Goal: Information Seeking & Learning: Learn about a topic

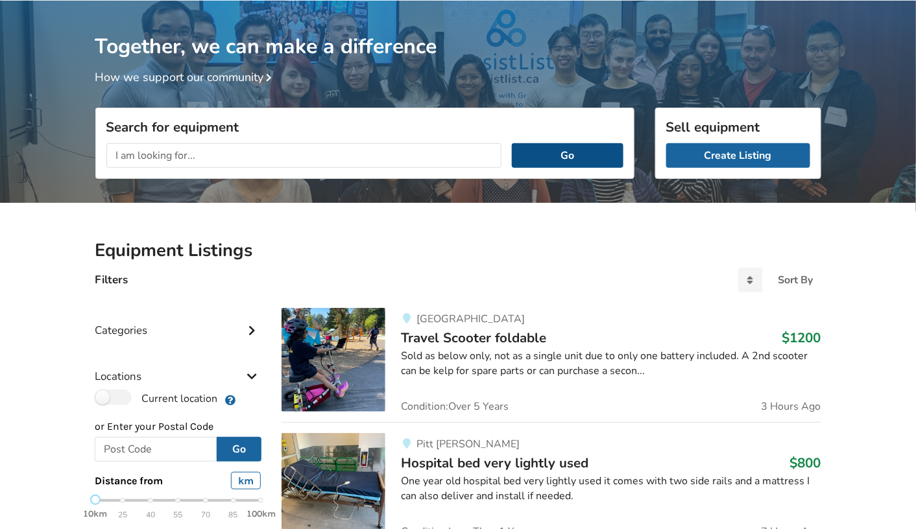
click at [570, 153] on button "Go" at bounding box center [567, 155] width 111 height 25
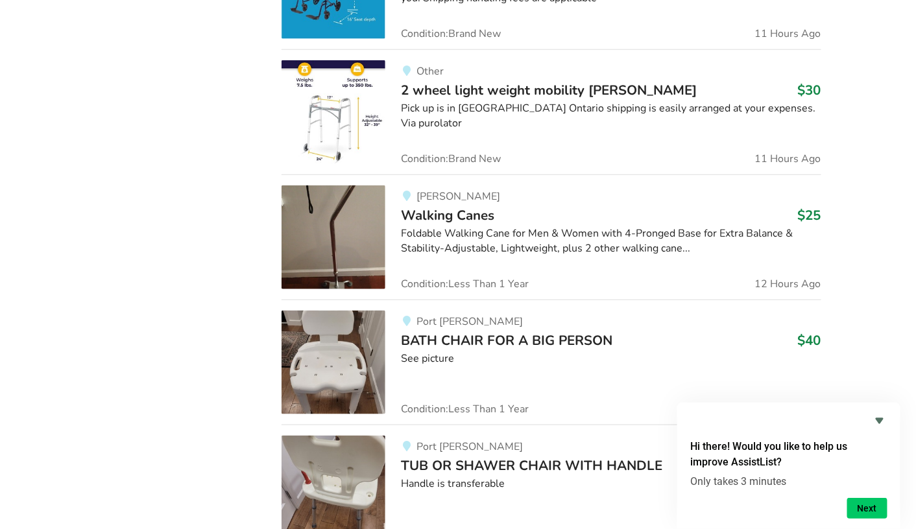
scroll to position [1817, 0]
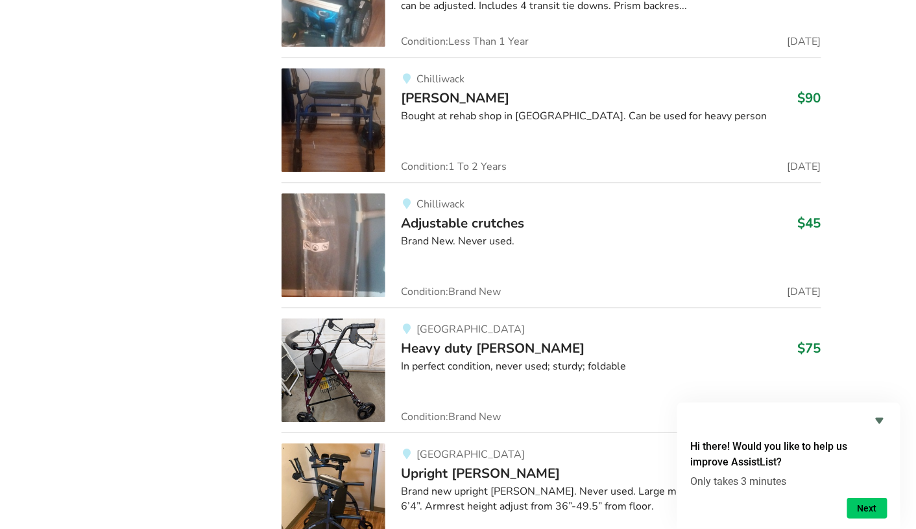
click at [468, 449] on div "[GEOGRAPHIC_DATA]" at bounding box center [611, 454] width 420 height 11
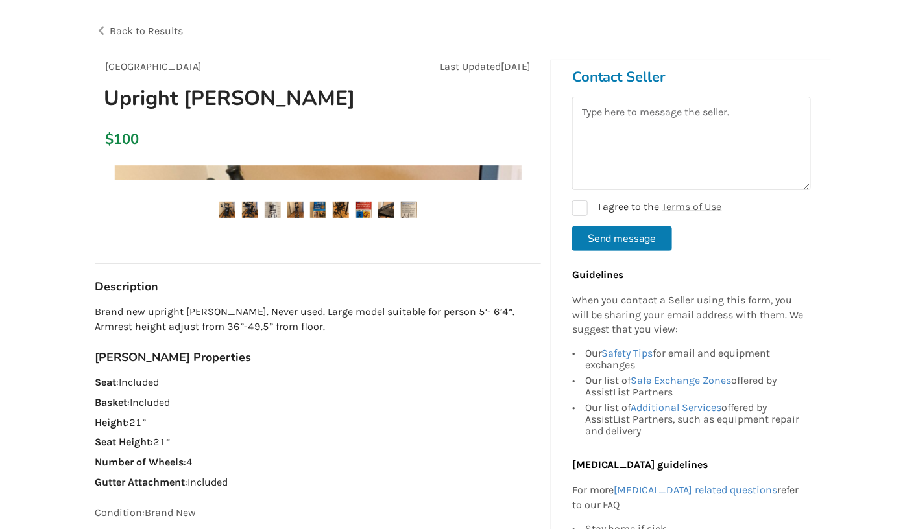
scroll to position [74, 0]
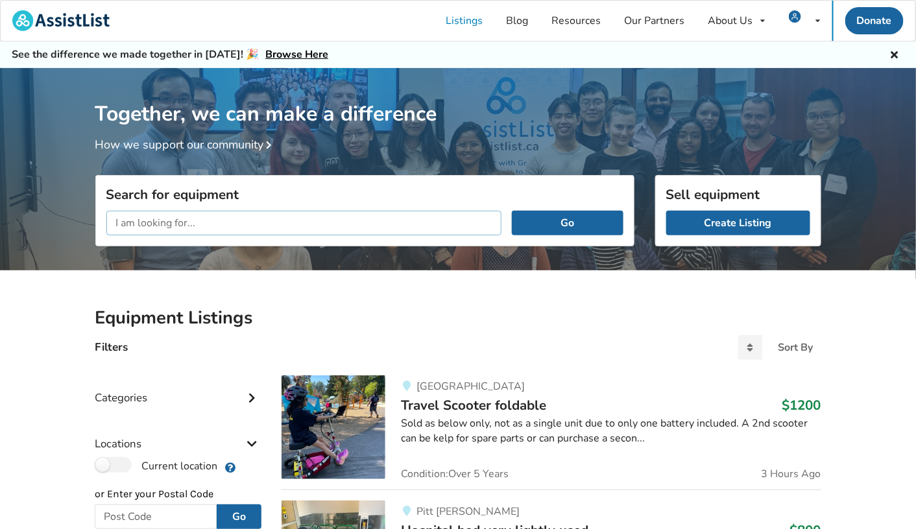
click at [371, 219] on input "text" at bounding box center [304, 223] width 396 height 25
type input "[GEOGRAPHIC_DATA]"
click at [512, 211] on button "Go" at bounding box center [567, 223] width 111 height 25
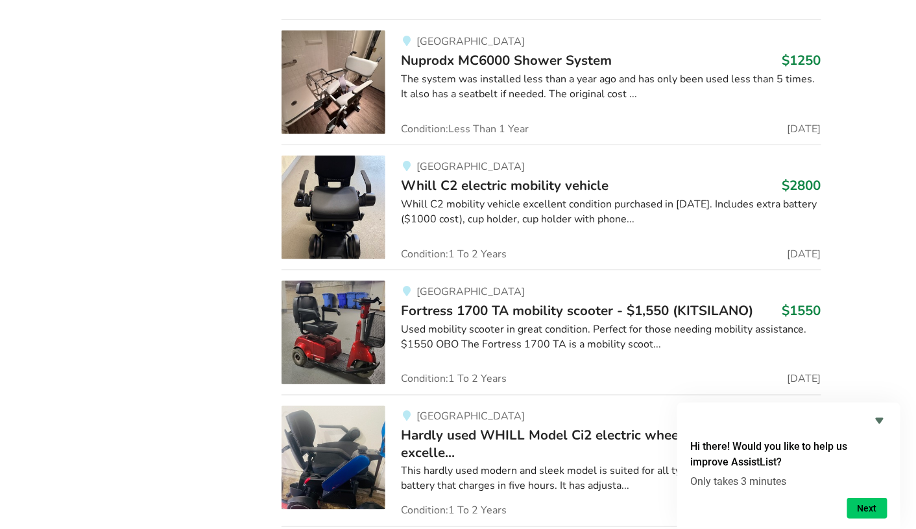
scroll to position [3629, 0]
drag, startPoint x: 444, startPoint y: 434, endPoint x: 591, endPoint y: 396, distance: 151.3
click at [591, 405] on div "[GEOGRAPHIC_DATA] Hardly used WHILL Model Ci2 electric wheelchair-reduced price…" at bounding box center [602, 460] width 435 height 110
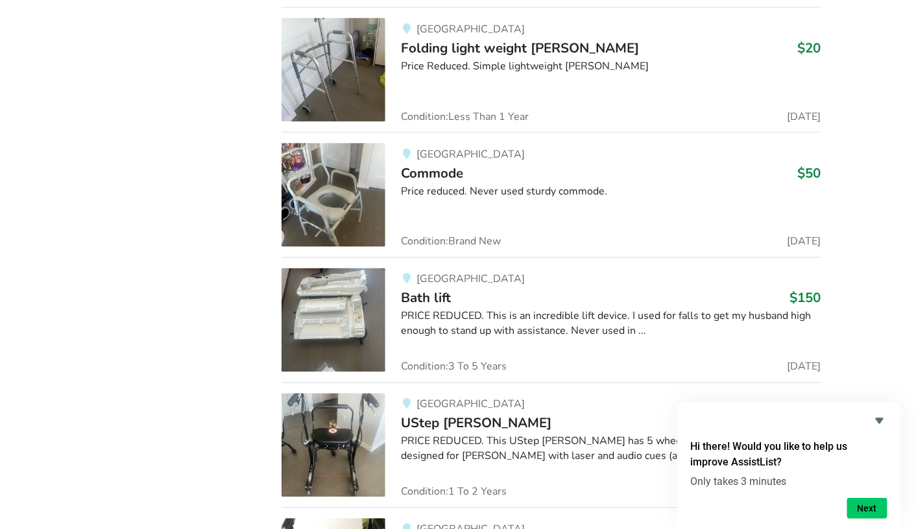
scroll to position [5400, 0]
click at [341, 395] on img at bounding box center [333, 445] width 104 height 104
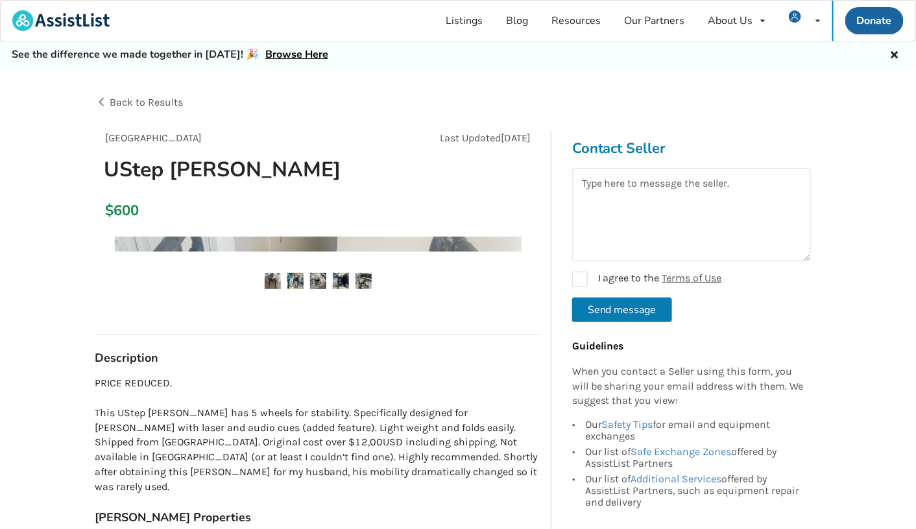
click at [341, 395] on p "PRICE REDUCED. This UStep [PERSON_NAME] has 5 wheels for stability. Specificall…" at bounding box center [318, 435] width 446 height 119
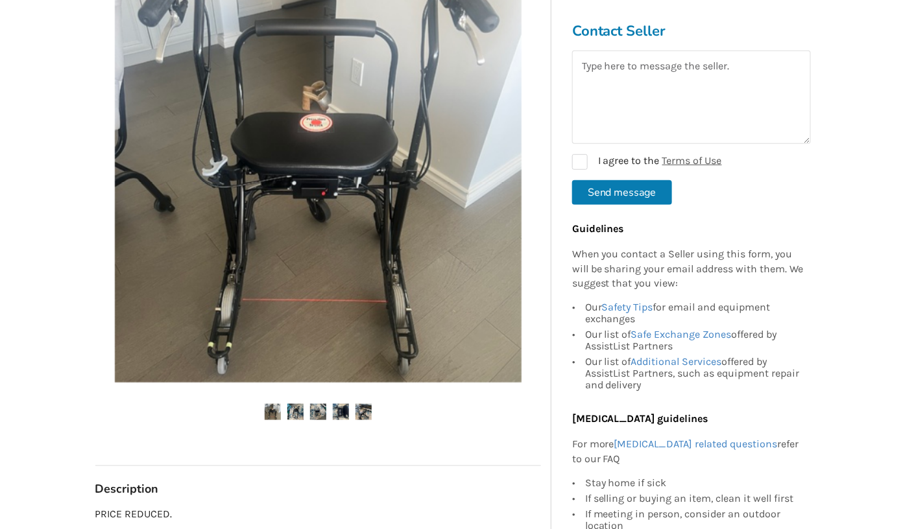
scroll to position [261, 0]
click at [295, 417] on img at bounding box center [295, 412] width 16 height 16
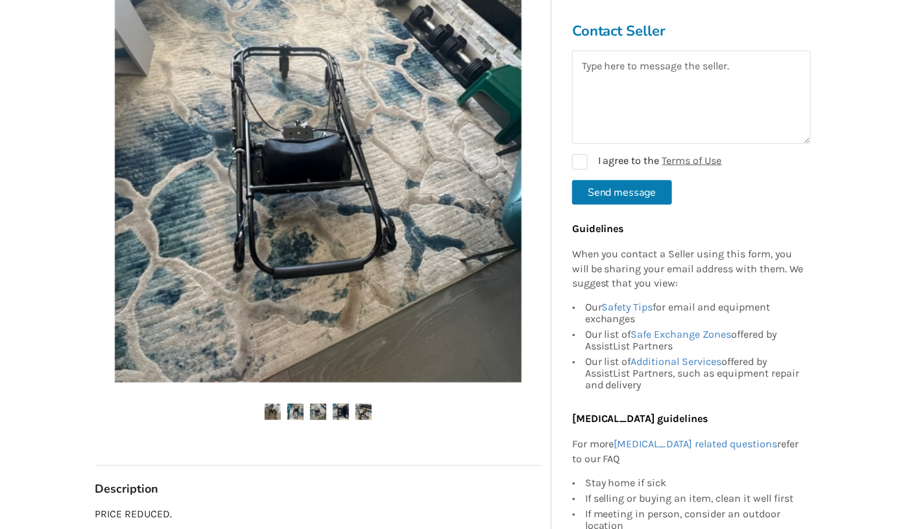
click at [295, 417] on img at bounding box center [295, 412] width 16 height 16
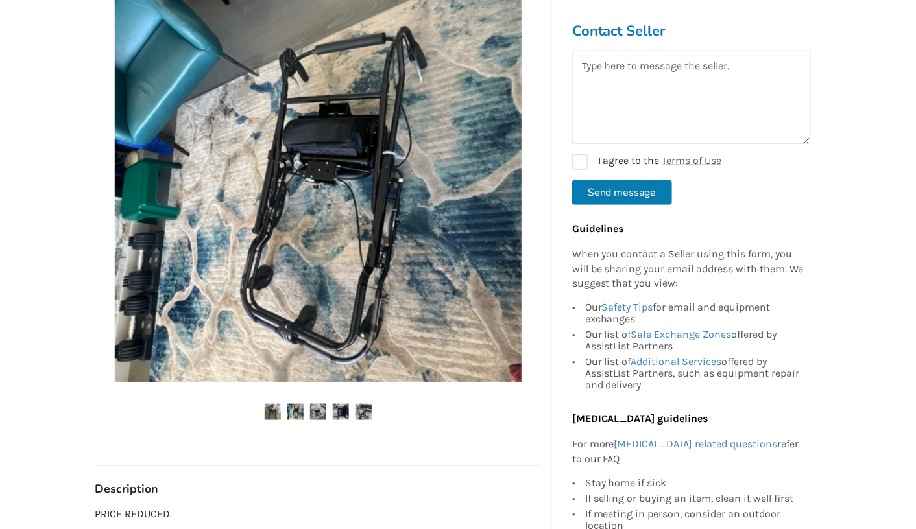
click at [295, 417] on img at bounding box center [295, 412] width 16 height 16
click at [317, 416] on img at bounding box center [318, 412] width 16 height 16
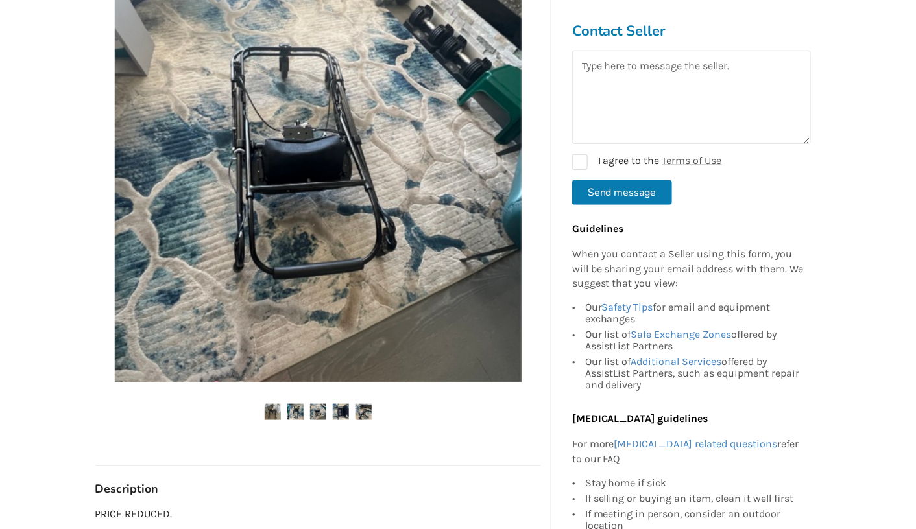
click at [343, 408] on img at bounding box center [341, 412] width 16 height 16
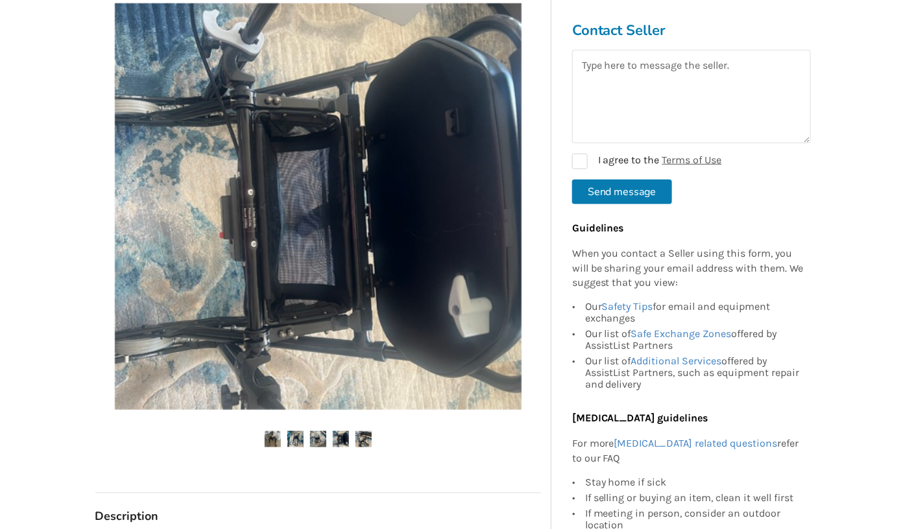
scroll to position [235, 0]
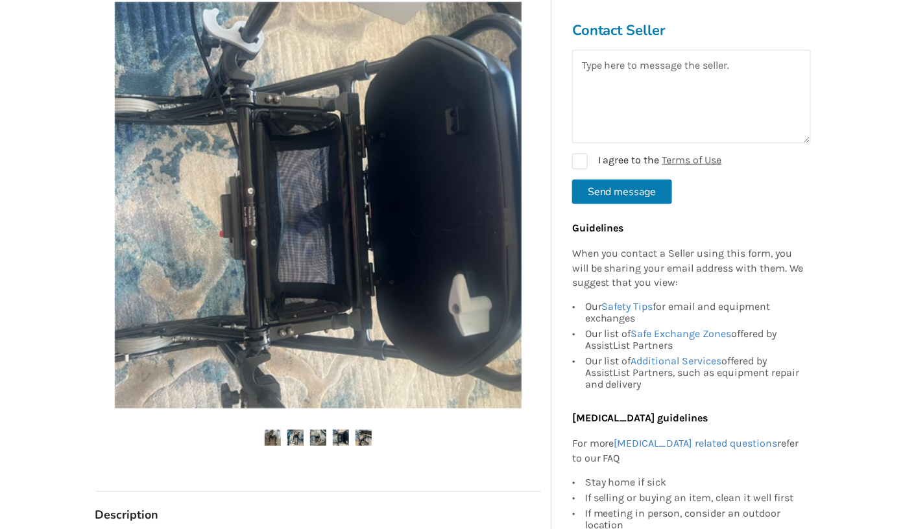
click at [269, 434] on img at bounding box center [273, 438] width 16 height 16
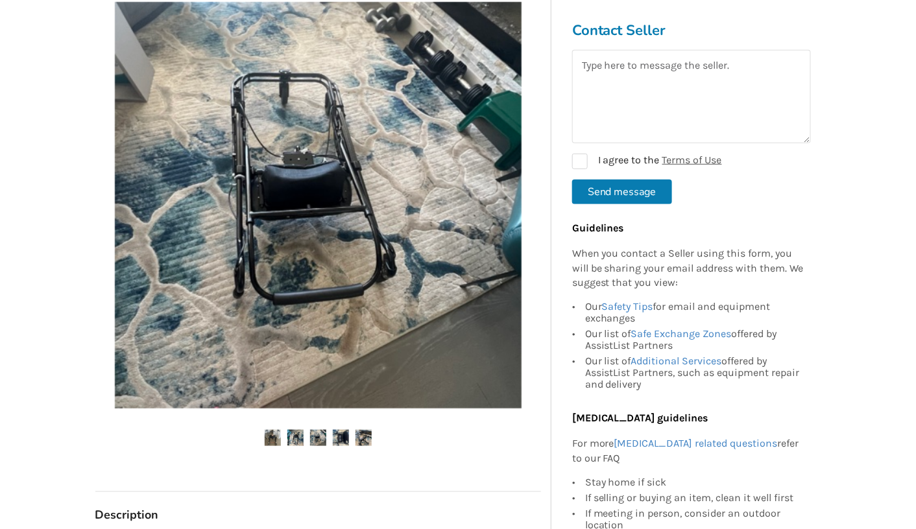
click at [269, 433] on img at bounding box center [273, 438] width 16 height 16
